Goal: Task Accomplishment & Management: Manage account settings

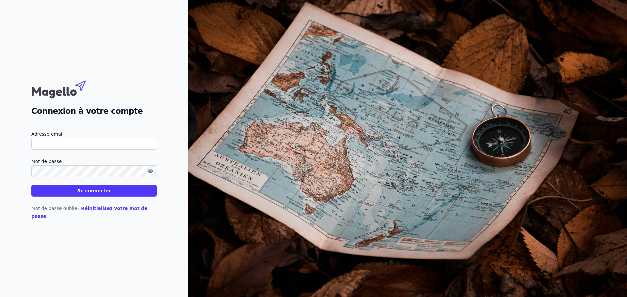
type input "[EMAIL_ADDRESS][DOMAIN_NAME]"
click at [89, 188] on form "Adresse email [EMAIL_ADDRESS][DOMAIN_NAME] Mot de passe Se connecter" at bounding box center [93, 163] width 125 height 67
click at [89, 192] on button "Se connecter" at bounding box center [93, 191] width 125 height 12
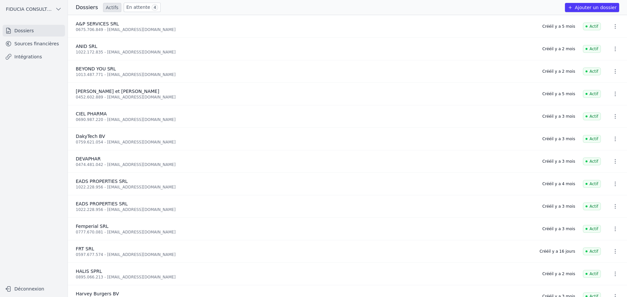
click at [30, 41] on link "Sources financières" at bounding box center [34, 44] width 62 height 12
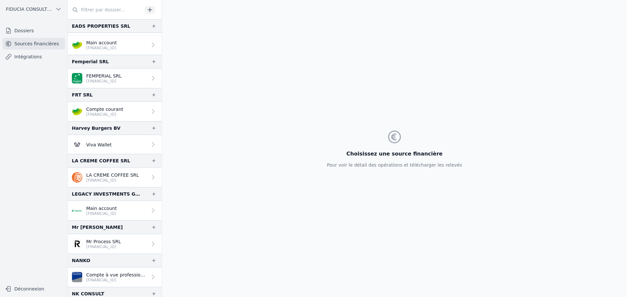
scroll to position [181, 0]
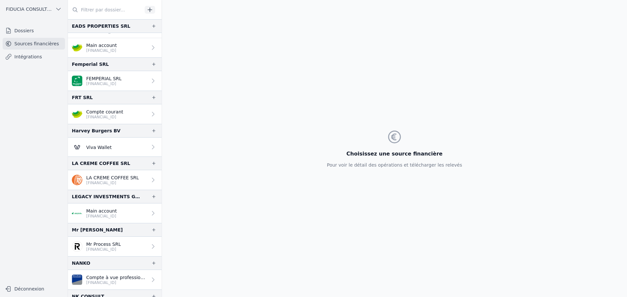
click at [96, 114] on p "Compte courant" at bounding box center [104, 112] width 37 height 7
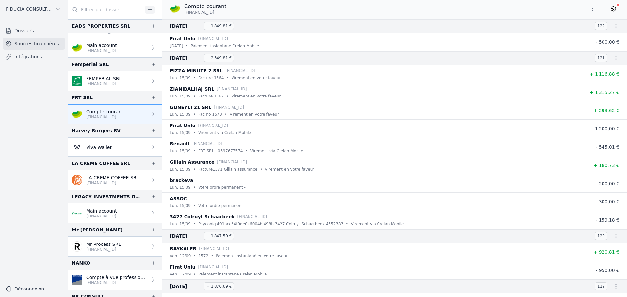
click at [610, 11] on icon at bounding box center [613, 9] width 7 height 7
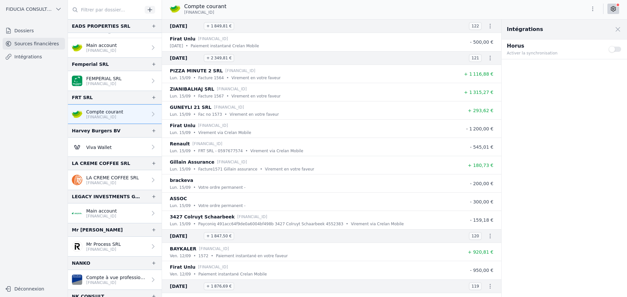
click at [614, 50] on button "Use setting" at bounding box center [614, 49] width 13 height 7
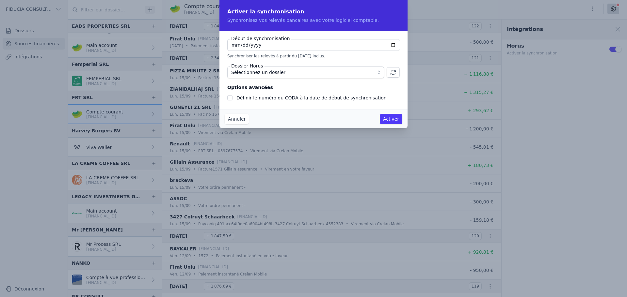
click at [395, 46] on input "[DATE]" at bounding box center [313, 45] width 173 height 12
type input "[DATE]"
checkbox input "false"
type input "[DATE]"
click at [339, 75] on span "Sélectionnez un dossier" at bounding box center [301, 73] width 140 height 8
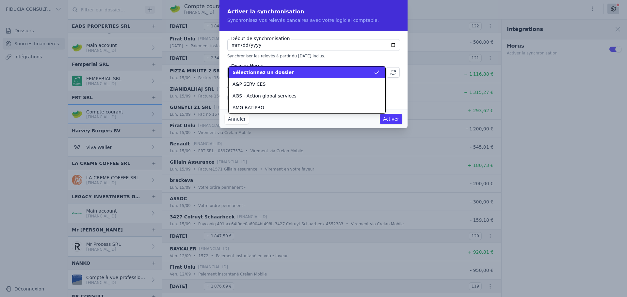
scroll to position [517, 0]
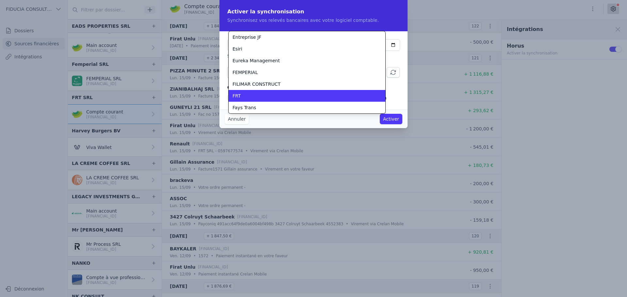
click at [288, 98] on div "FRT" at bounding box center [302, 96] width 141 height 7
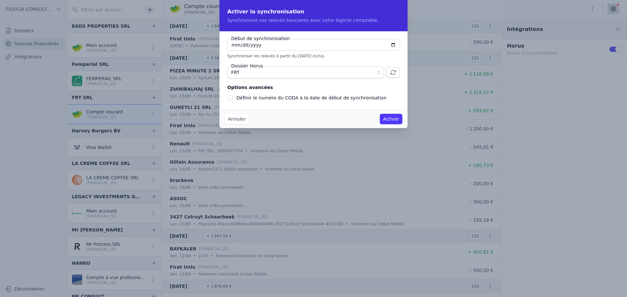
click at [278, 44] on input "[DATE]" at bounding box center [313, 45] width 173 height 12
click at [242, 118] on button "Annuler" at bounding box center [237, 119] width 24 height 10
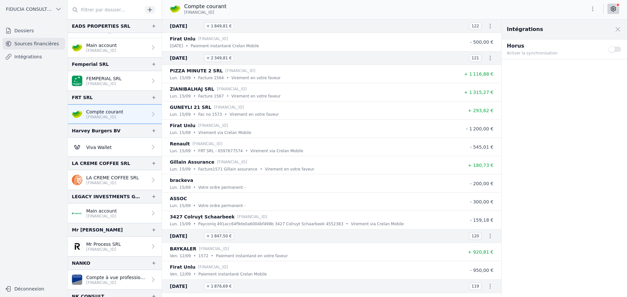
click at [615, 48] on button "Use setting" at bounding box center [614, 49] width 13 height 7
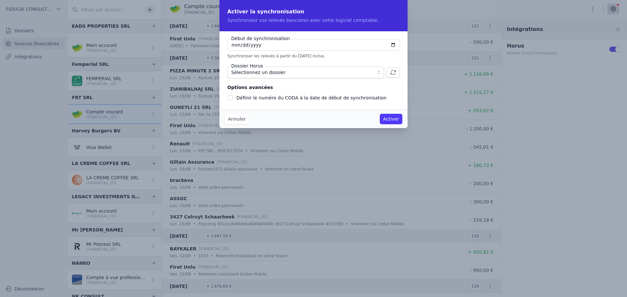
click at [305, 73] on span "Sélectionnez un dossier" at bounding box center [301, 73] width 140 height 8
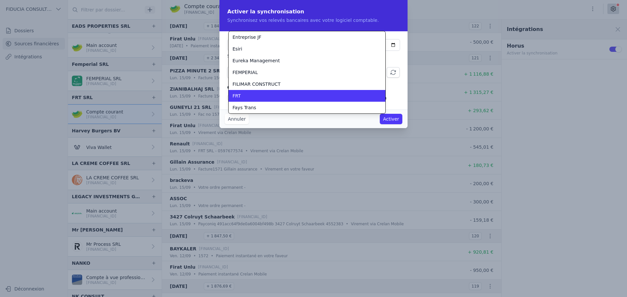
click at [252, 92] on li "FRT" at bounding box center [306, 96] width 157 height 12
checkbox input "false"
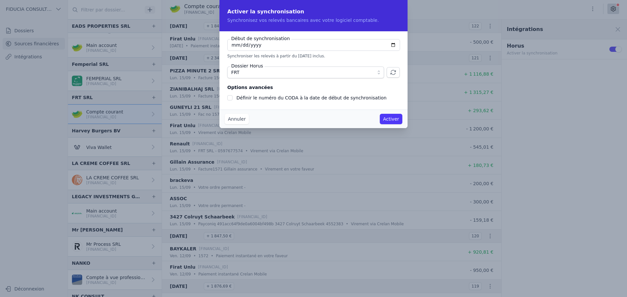
click at [397, 117] on button "Activer" at bounding box center [391, 119] width 23 height 10
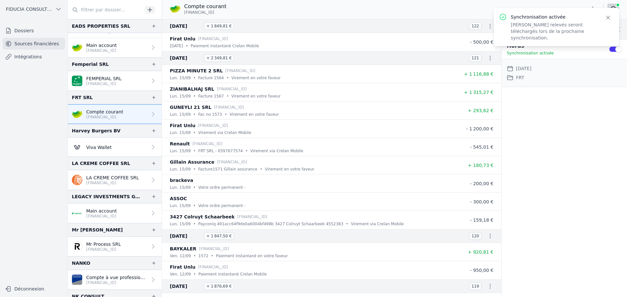
click at [586, 101] on div "Intégrations Close panel Horus Synchronisation activée Use setting Date de débu…" at bounding box center [563, 159] width 125 height 278
click at [607, 18] on icon "button" at bounding box center [607, 17] width 7 height 7
click at [620, 28] on span at bounding box center [617, 29] width 14 height 14
